Goal: Transaction & Acquisition: Purchase product/service

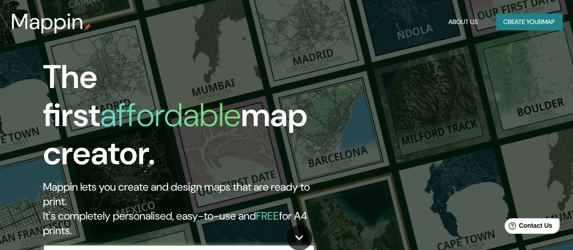
click at [116, 248] on input "text" at bounding box center [170, 253] width 254 height 10
type input "[GEOGRAPHIC_DATA] y [GEOGRAPHIC_DATA][PERSON_NAME], [GEOGRAPHIC_DATA], [GEOGRAP…"
click at [309, 248] on icon "button" at bounding box center [306, 253] width 11 height 11
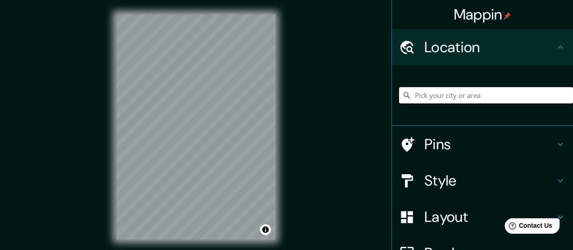
click at [461, 90] on input "Pick your city or area" at bounding box center [486, 95] width 174 height 16
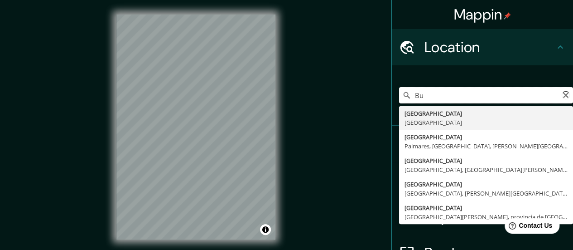
type input "B"
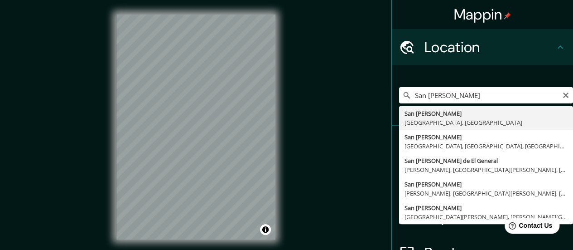
type input "[GEOGRAPHIC_DATA][PERSON_NAME], [GEOGRAPHIC_DATA], [GEOGRAPHIC_DATA]"
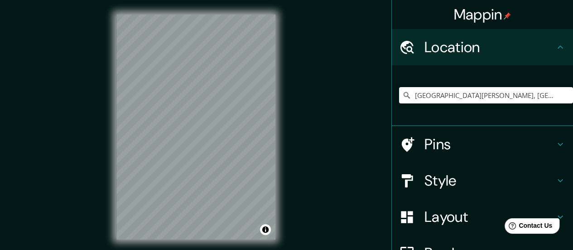
click at [555, 147] on icon at bounding box center [560, 144] width 11 height 11
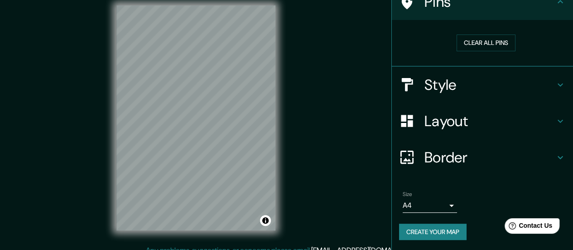
scroll to position [18, 0]
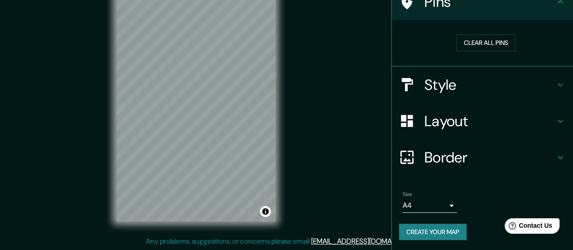
click at [410, 205] on body "Mappin Location [GEOGRAPHIC_DATA][PERSON_NAME], [GEOGRAPHIC_DATA], [GEOGRAPHIC_…" at bounding box center [286, 107] width 573 height 250
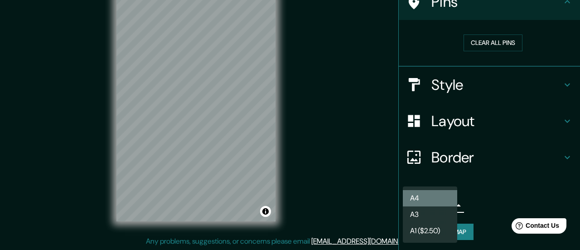
click at [419, 196] on li "A4" at bounding box center [430, 198] width 54 height 16
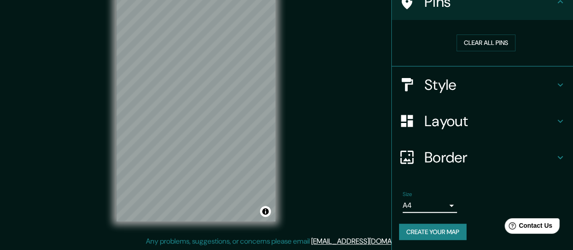
click at [483, 160] on h4 "Border" at bounding box center [490, 157] width 131 height 18
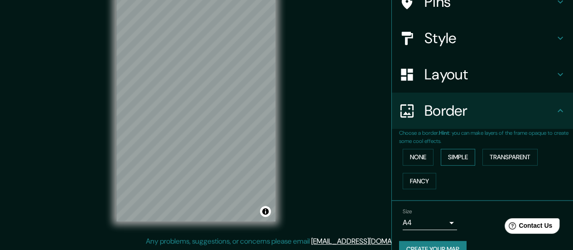
click at [452, 162] on button "Simple" at bounding box center [458, 157] width 34 height 17
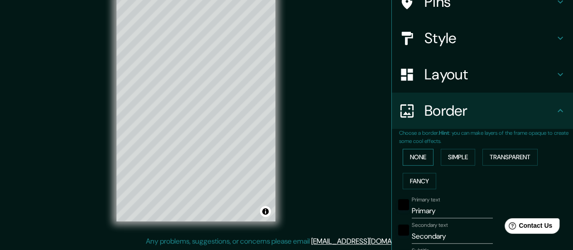
click at [409, 161] on button "None" at bounding box center [418, 157] width 31 height 17
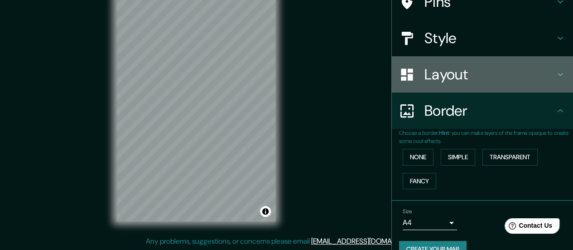
click at [542, 73] on h4 "Layout" at bounding box center [490, 74] width 131 height 18
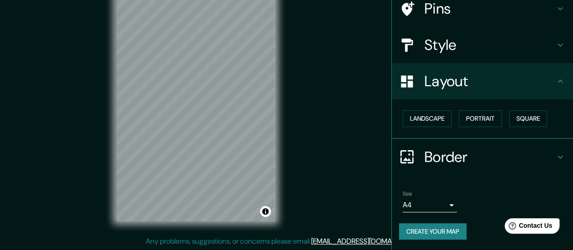
scroll to position [75, 0]
click at [422, 122] on button "Landscape" at bounding box center [427, 119] width 49 height 17
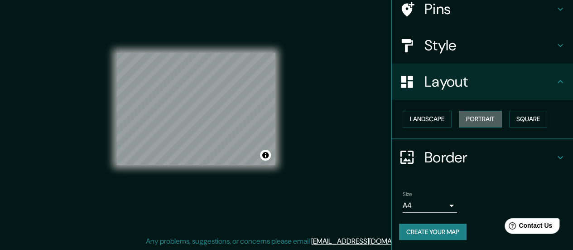
click at [484, 116] on button "Portrait" at bounding box center [480, 119] width 43 height 17
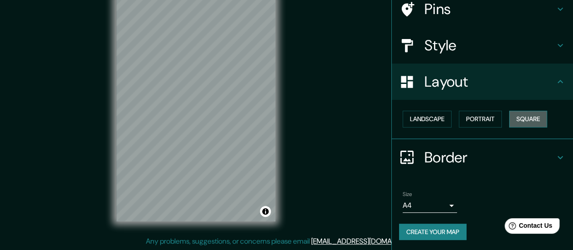
click at [519, 113] on button "Square" at bounding box center [528, 119] width 38 height 17
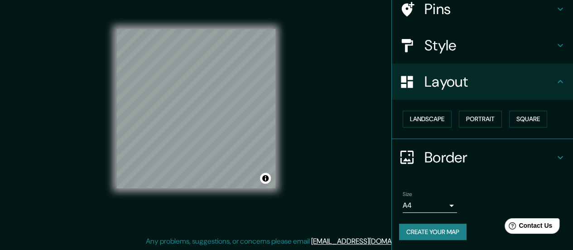
click at [312, 69] on div "Mappin Location [GEOGRAPHIC_DATA][PERSON_NAME], [GEOGRAPHIC_DATA], [GEOGRAPHIC_…" at bounding box center [286, 116] width 573 height 268
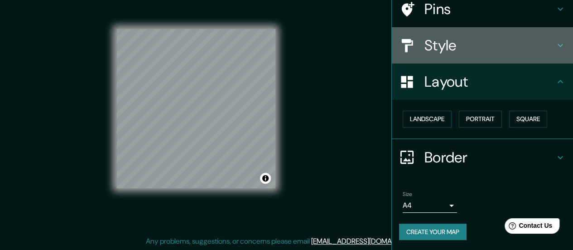
click at [439, 39] on h4 "Style" at bounding box center [490, 45] width 131 height 18
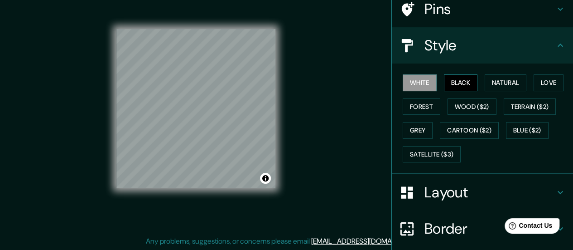
click at [457, 82] on button "Black" at bounding box center [461, 82] width 34 height 17
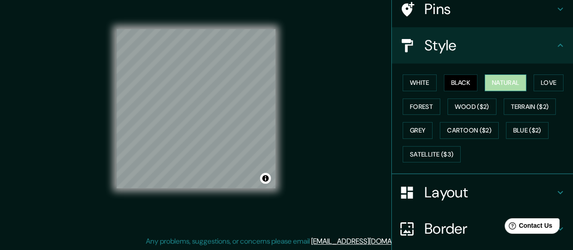
click at [500, 83] on button "Natural" at bounding box center [506, 82] width 42 height 17
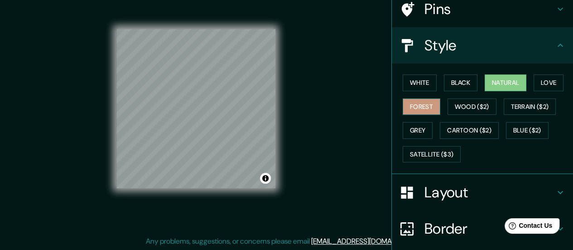
click at [414, 106] on button "Forest" at bounding box center [422, 106] width 38 height 17
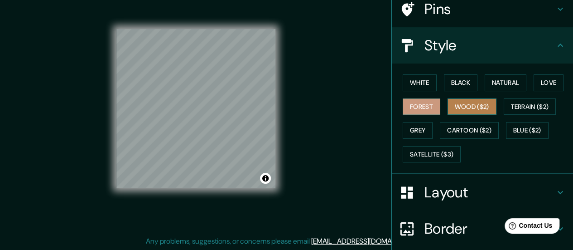
click at [465, 101] on button "Wood ($2)" at bounding box center [472, 106] width 49 height 17
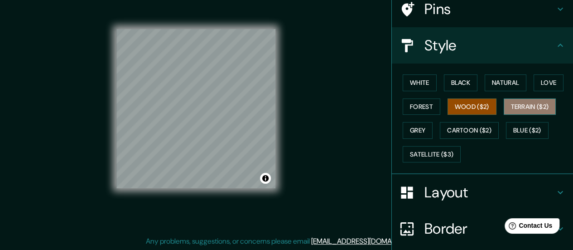
click at [529, 109] on button "Terrain ($2)" at bounding box center [530, 106] width 53 height 17
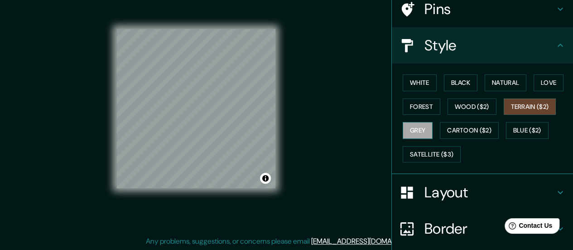
click at [410, 123] on button "Grey" at bounding box center [418, 130] width 30 height 17
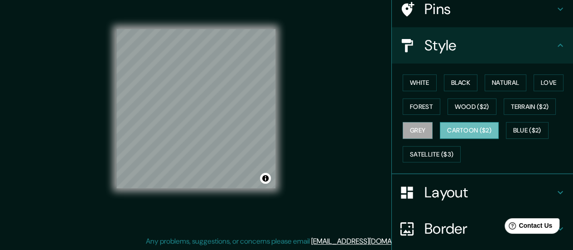
click at [445, 125] on button "Cartoon ($2)" at bounding box center [469, 130] width 59 height 17
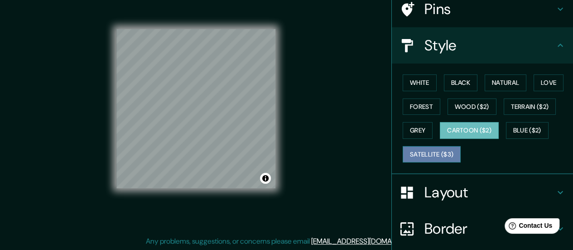
click at [432, 152] on button "Satellite ($3)" at bounding box center [432, 154] width 58 height 17
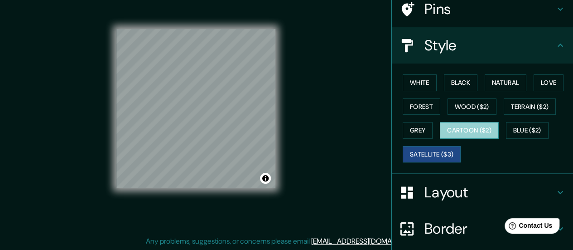
click at [479, 130] on button "Cartoon ($2)" at bounding box center [469, 130] width 59 height 17
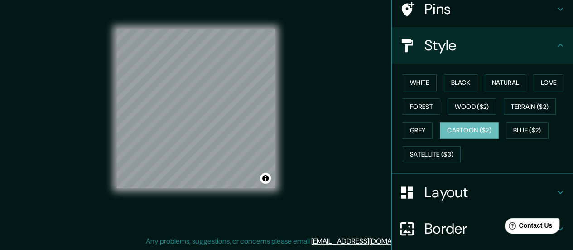
click at [110, 152] on div "© Mapbox © OpenStreetMap Improve this map" at bounding box center [196, 109] width 188 height 254
click at [322, 82] on div "Mappin Location [GEOGRAPHIC_DATA][PERSON_NAME], [GEOGRAPHIC_DATA], [GEOGRAPHIC_…" at bounding box center [286, 116] width 573 height 268
click at [292, 95] on div "Mappin Location [GEOGRAPHIC_DATA][PERSON_NAME], [GEOGRAPHIC_DATA], [GEOGRAPHIC_…" at bounding box center [286, 116] width 573 height 268
click at [283, 200] on div "© Mapbox © OpenStreetMap Improve this map" at bounding box center [196, 109] width 188 height 254
click at [264, 177] on div "© Mapbox © OpenStreetMap Improve this map" at bounding box center [195, 108] width 159 height 159
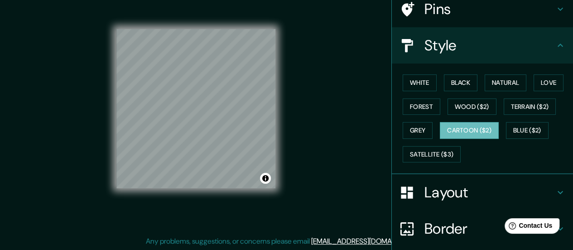
click at [284, 164] on div "© Mapbox © OpenStreetMap Improve this map" at bounding box center [196, 109] width 188 height 254
click at [239, 204] on div "© Mapbox © OpenStreetMap Improve this map" at bounding box center [195, 108] width 159 height 225
click at [268, 191] on div "© Mapbox © OpenStreetMap Improve this map" at bounding box center [195, 108] width 159 height 225
click at [295, 189] on div "Mappin Location [GEOGRAPHIC_DATA][PERSON_NAME], [GEOGRAPHIC_DATA], [GEOGRAPHIC_…" at bounding box center [286, 116] width 573 height 268
click at [246, 193] on div "© Mapbox © OpenStreetMap Improve this map" at bounding box center [195, 108] width 159 height 225
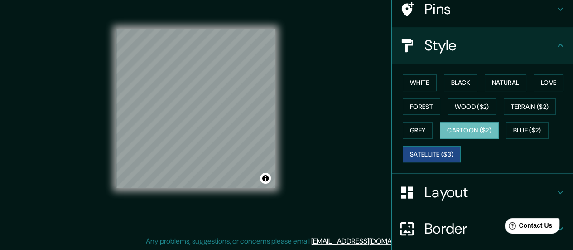
click at [418, 148] on button "Satellite ($3)" at bounding box center [432, 154] width 58 height 17
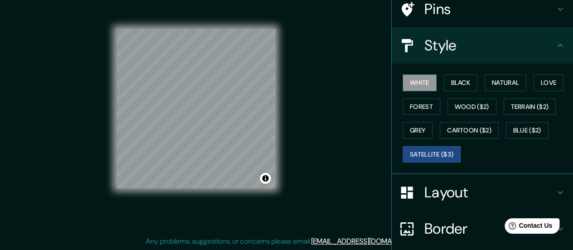
click at [420, 78] on button "White" at bounding box center [420, 82] width 34 height 17
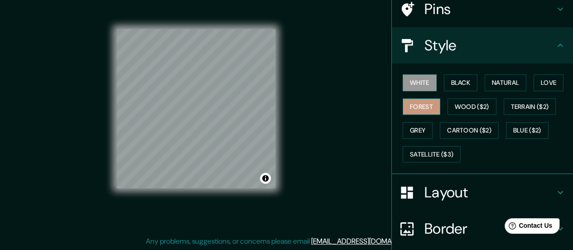
click at [420, 98] on button "Forest" at bounding box center [422, 106] width 38 height 17
click at [420, 84] on button "White" at bounding box center [420, 82] width 34 height 17
click at [422, 104] on button "Forest" at bounding box center [422, 106] width 38 height 17
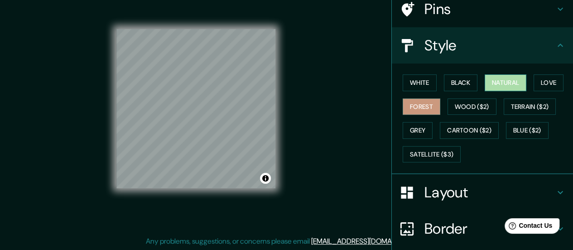
click at [516, 82] on button "Natural" at bounding box center [506, 82] width 42 height 17
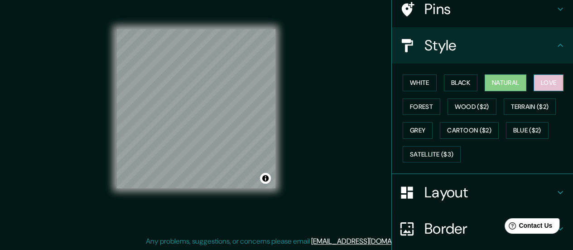
click at [556, 87] on button "Love" at bounding box center [549, 82] width 30 height 17
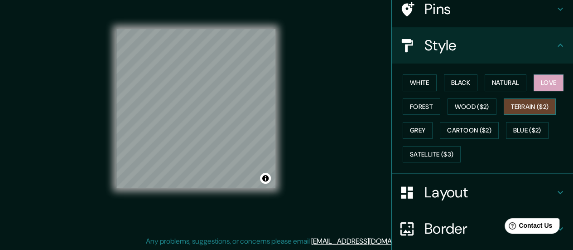
click at [529, 107] on button "Terrain ($2)" at bounding box center [530, 106] width 53 height 17
click at [412, 127] on button "Grey" at bounding box center [418, 130] width 30 height 17
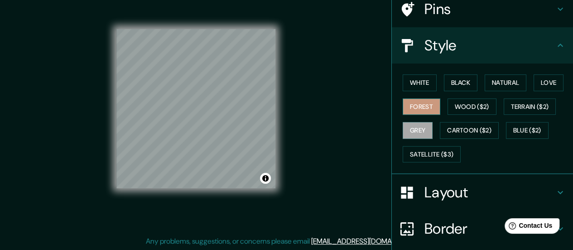
click at [426, 105] on button "Forest" at bounding box center [422, 106] width 38 height 17
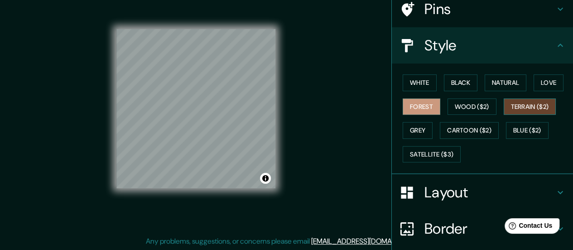
click at [519, 100] on button "Terrain ($2)" at bounding box center [530, 106] width 53 height 17
click at [417, 123] on button "Grey" at bounding box center [418, 130] width 30 height 17
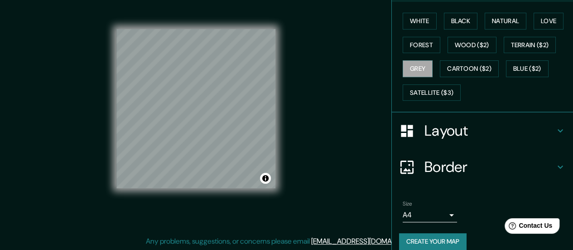
scroll to position [146, 0]
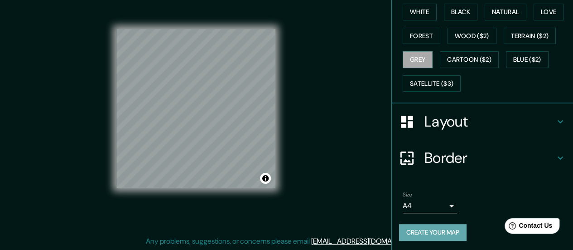
click at [414, 228] on button "Create your map" at bounding box center [433, 232] width 68 height 17
click at [444, 234] on button "Create your map" at bounding box center [433, 232] width 68 height 17
click at [431, 224] on button "Create your map" at bounding box center [433, 232] width 68 height 17
click at [283, 214] on div "© Mapbox © OpenStreetMap Improve this map" at bounding box center [196, 109] width 188 height 254
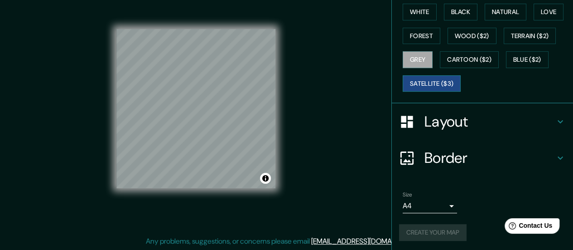
click at [425, 85] on button "Satellite ($3)" at bounding box center [432, 83] width 58 height 17
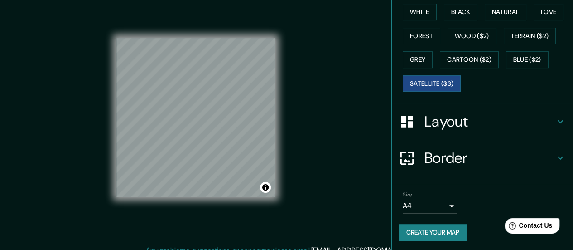
scroll to position [18, 0]
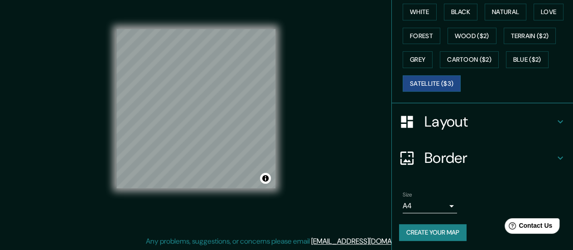
click at [432, 120] on h4 "Layout" at bounding box center [490, 121] width 131 height 18
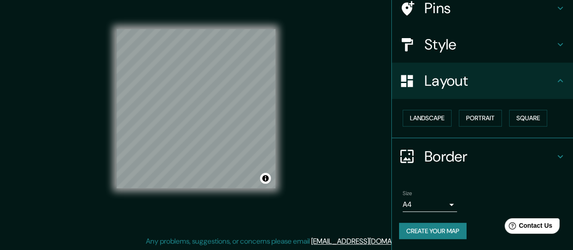
scroll to position [75, 0]
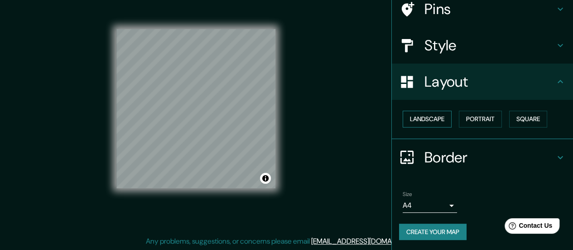
click at [430, 120] on button "Landscape" at bounding box center [427, 119] width 49 height 17
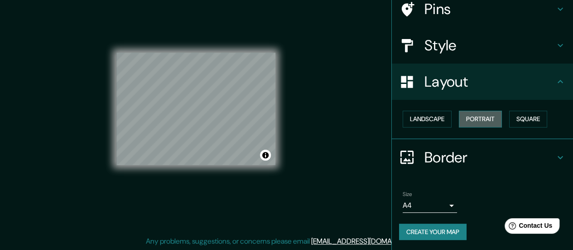
click at [472, 111] on button "Portrait" at bounding box center [480, 119] width 43 height 17
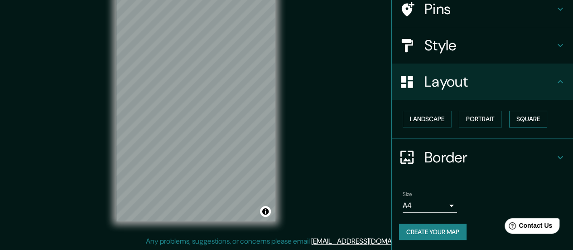
click at [522, 117] on button "Square" at bounding box center [528, 119] width 38 height 17
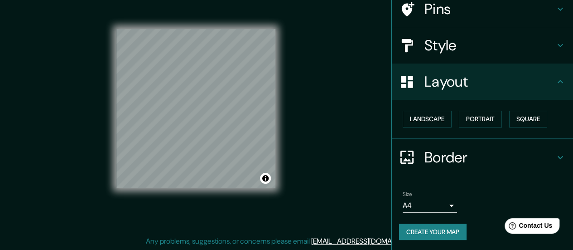
click at [425, 148] on h4 "Border" at bounding box center [490, 157] width 131 height 18
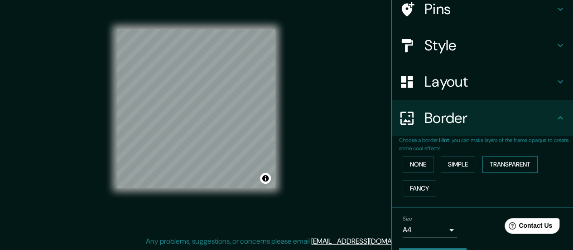
click at [506, 166] on button "Transparent" at bounding box center [510, 164] width 55 height 17
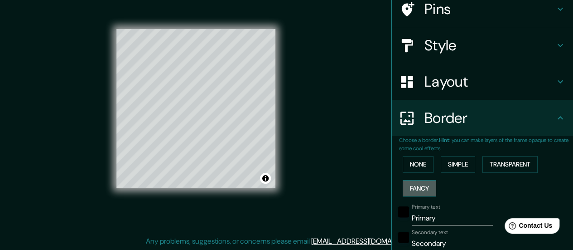
click at [406, 191] on button "Fancy" at bounding box center [420, 188] width 34 height 17
click at [453, 162] on button "Simple" at bounding box center [458, 164] width 34 height 17
click at [431, 158] on div "None Simple Transparent Fancy" at bounding box center [486, 176] width 174 height 48
click at [412, 164] on button "None" at bounding box center [418, 164] width 31 height 17
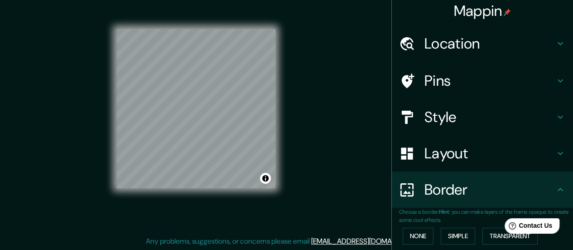
scroll to position [0, 0]
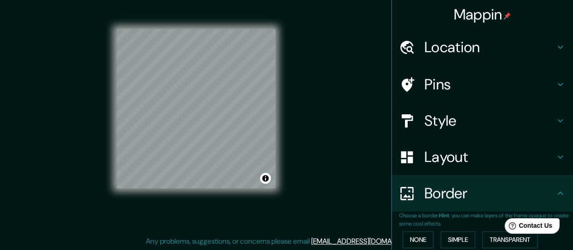
click at [473, 113] on h4 "Style" at bounding box center [490, 121] width 131 height 18
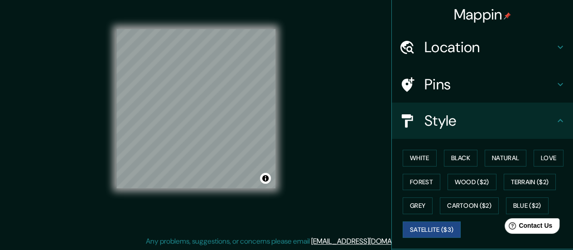
scroll to position [45, 0]
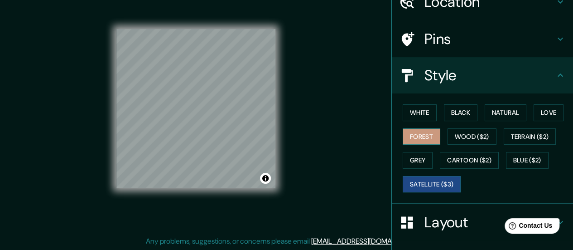
click at [423, 140] on button "Forest" at bounding box center [422, 136] width 38 height 17
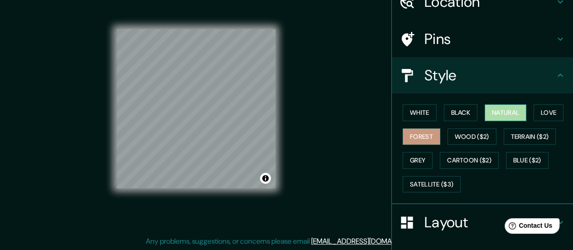
click at [498, 116] on button "Natural" at bounding box center [506, 112] width 42 height 17
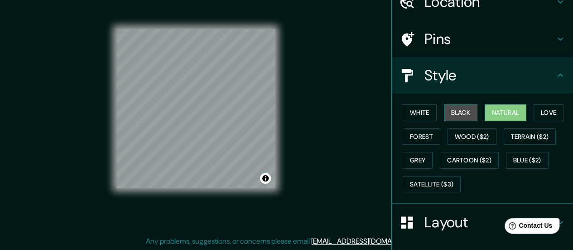
click at [468, 109] on button "Black" at bounding box center [461, 112] width 34 height 17
click at [306, 241] on div "Mappin Location [GEOGRAPHIC_DATA][PERSON_NAME], [GEOGRAPHIC_DATA], [GEOGRAPHIC_…" at bounding box center [286, 116] width 573 height 268
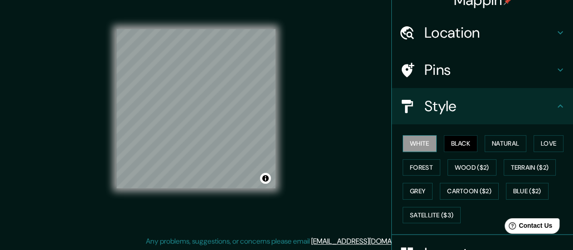
scroll to position [0, 0]
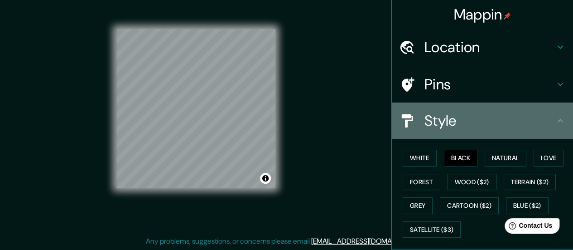
click at [446, 114] on h4 "Style" at bounding box center [490, 121] width 131 height 18
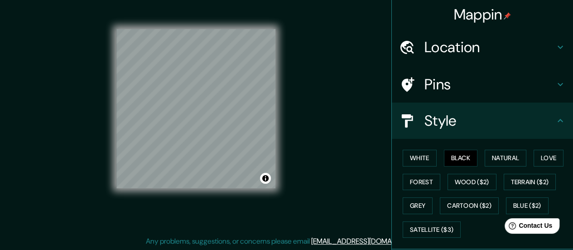
click at [219, 189] on div "© Mapbox © OpenStreetMap Improve this map" at bounding box center [195, 108] width 159 height 225
click at [377, 232] on html "Mappin Location [GEOGRAPHIC_DATA][PERSON_NAME], [GEOGRAPHIC_DATA], [GEOGRAPHIC_…" at bounding box center [286, 107] width 573 height 250
click at [415, 153] on button "White" at bounding box center [420, 158] width 34 height 17
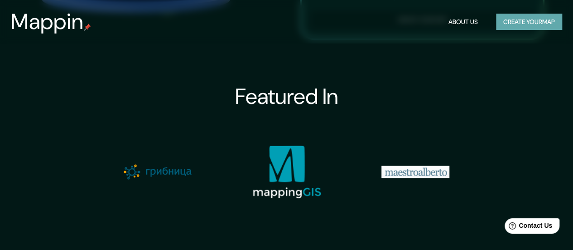
click at [517, 22] on button "Create your map" at bounding box center [529, 22] width 66 height 17
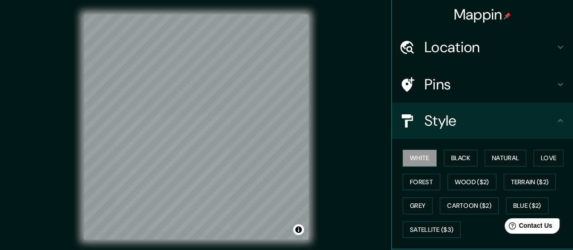
click at [437, 50] on h4 "Location" at bounding box center [490, 47] width 131 height 18
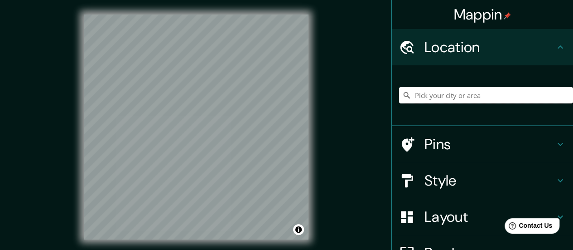
click at [426, 98] on input "Pick your city or area" at bounding box center [486, 95] width 174 height 16
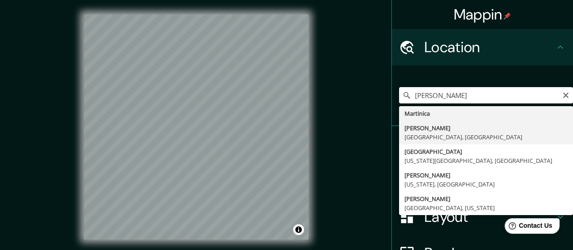
type input "[PERSON_NAME], [GEOGRAPHIC_DATA], [GEOGRAPHIC_DATA]"
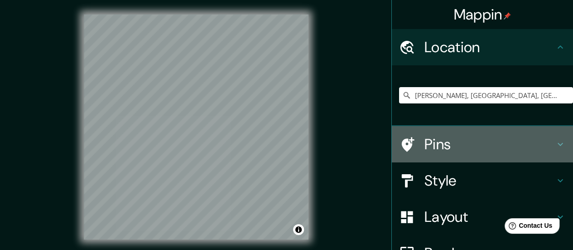
click at [429, 147] on h4 "Pins" at bounding box center [490, 144] width 131 height 18
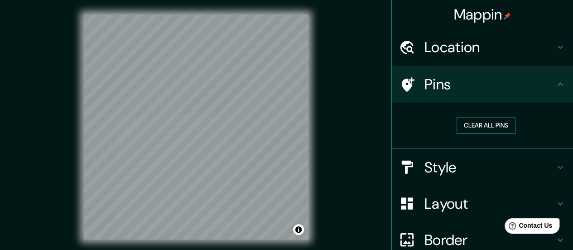
click at [481, 127] on button "Clear all pins" at bounding box center [486, 125] width 59 height 17
